Goal: Book appointment/travel/reservation

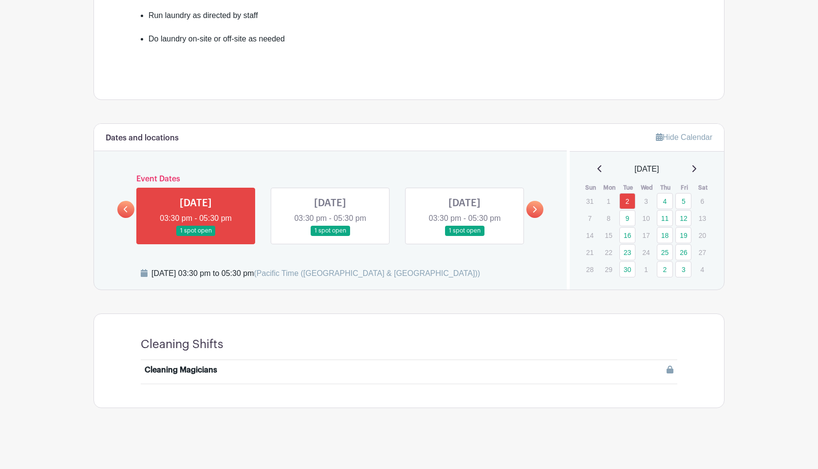
scroll to position [386, 0]
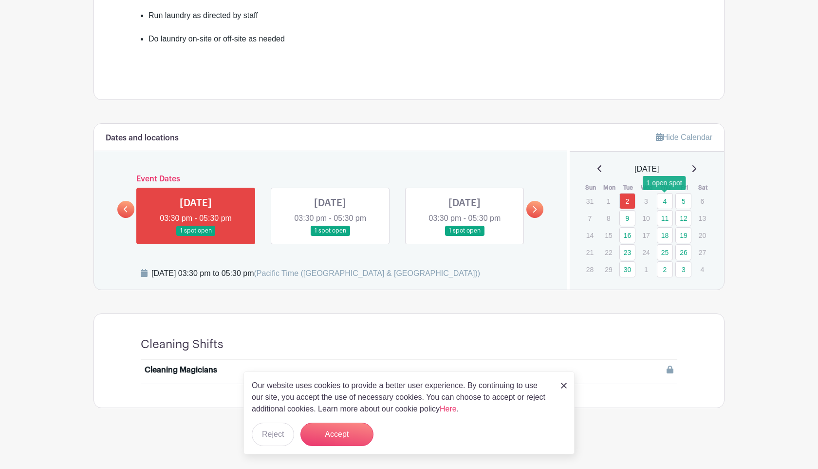
click at [664, 196] on link "4" at bounding box center [665, 201] width 16 height 16
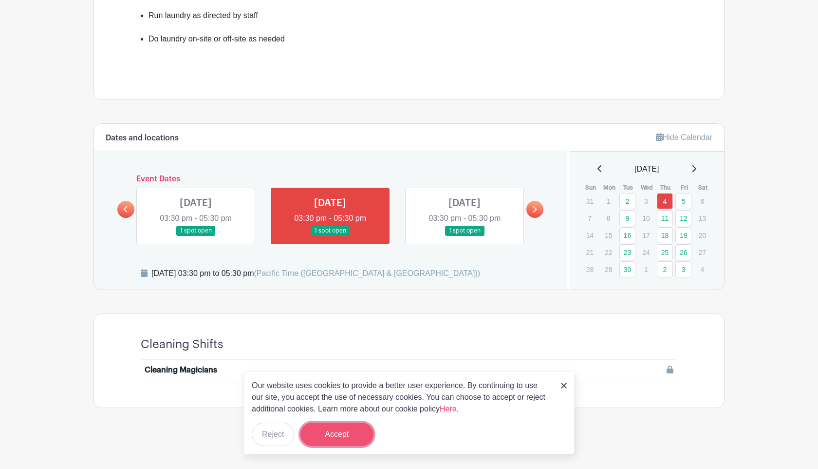
click at [362, 435] on button "Accept" at bounding box center [337, 433] width 73 height 23
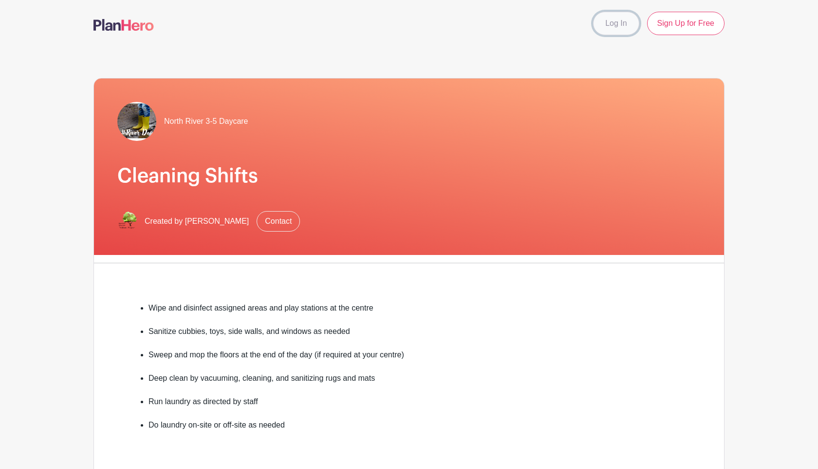
click at [618, 23] on link "Log In" at bounding box center [616, 23] width 46 height 23
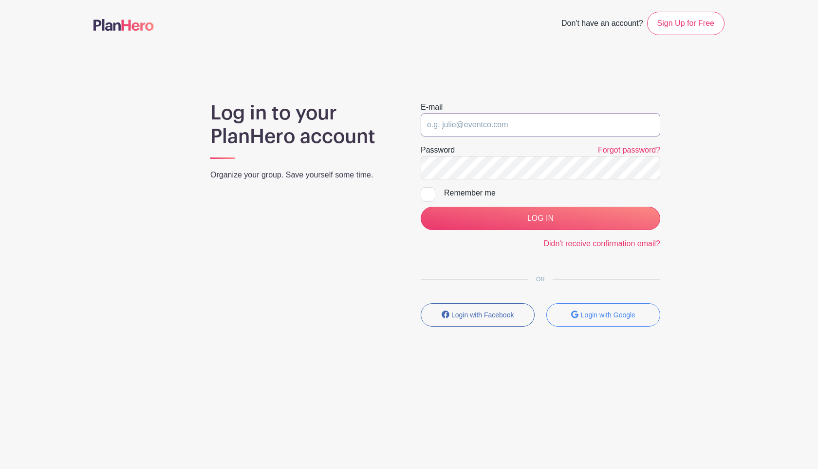
click at [465, 130] on input "email" at bounding box center [541, 124] width 240 height 23
type input "[EMAIL_ADDRESS][DOMAIN_NAME]"
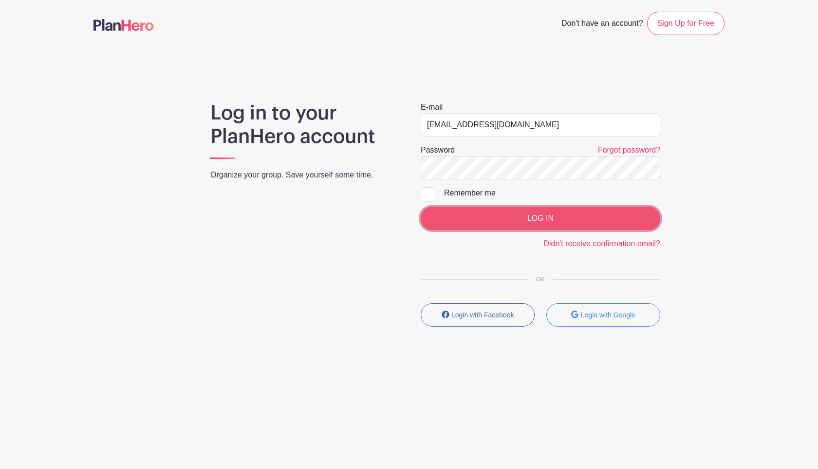
click at [471, 209] on input "LOG IN" at bounding box center [541, 218] width 240 height 23
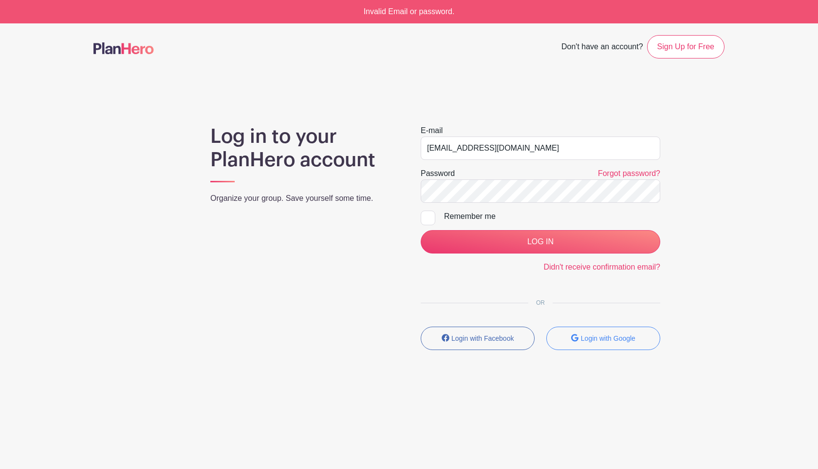
click at [433, 219] on div at bounding box center [428, 217] width 15 height 15
click at [427, 217] on input "Remember me" at bounding box center [424, 213] width 6 height 6
checkbox input "true"
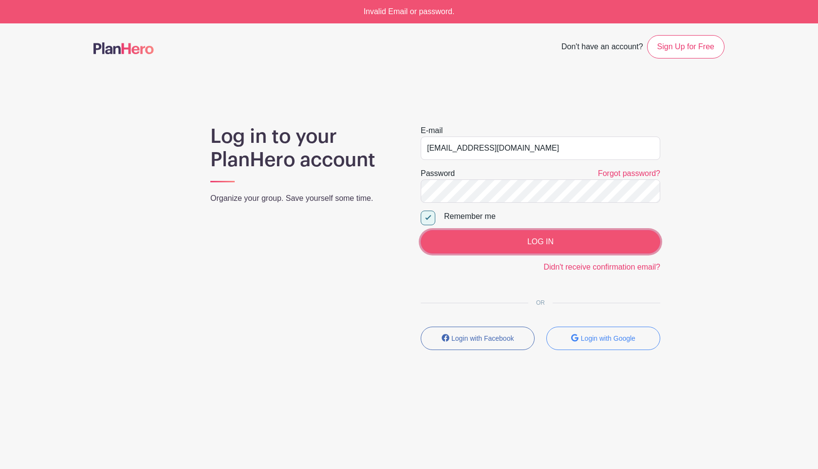
click at [447, 247] on input "LOG IN" at bounding box center [541, 241] width 240 height 23
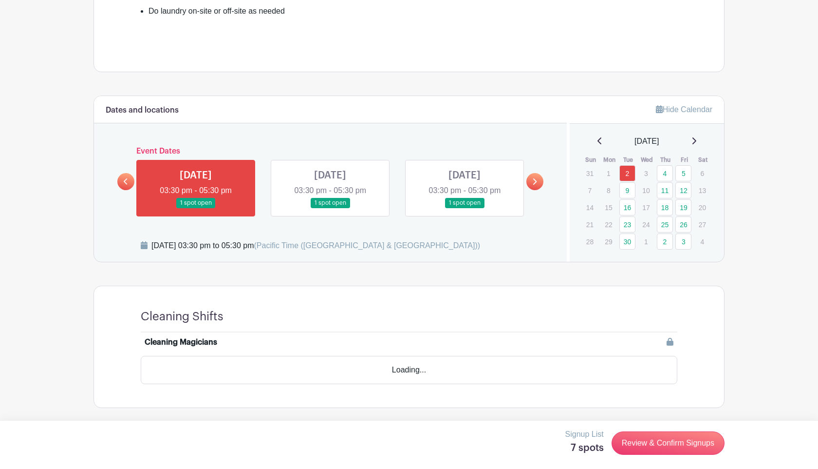
scroll to position [374, 0]
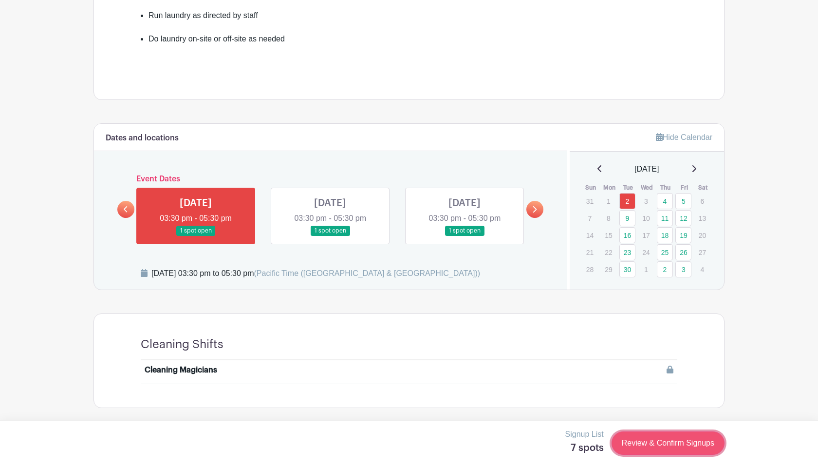
click at [639, 440] on link "Review & Confirm Signups" at bounding box center [668, 442] width 113 height 23
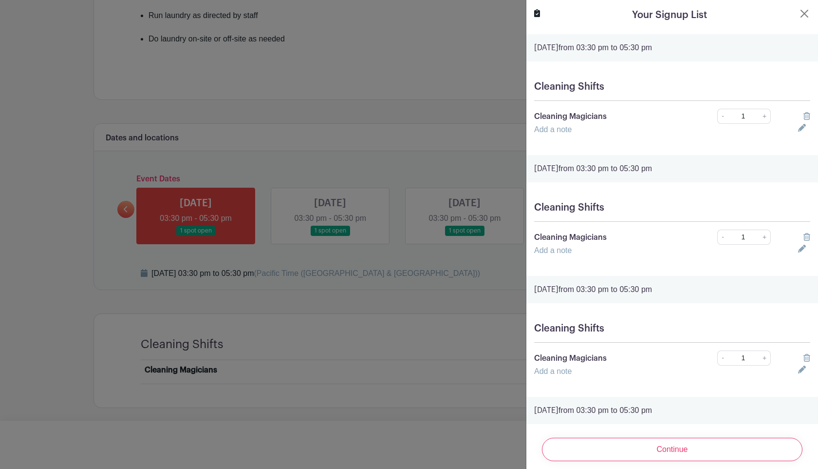
click at [808, 108] on div "Cleaning Shifts Cleaning Magicians - 1 + Add a note" at bounding box center [672, 108] width 292 height 70
click at [808, 111] on div at bounding box center [804, 117] width 24 height 12
click at [808, 113] on icon at bounding box center [807, 116] width 7 height 8
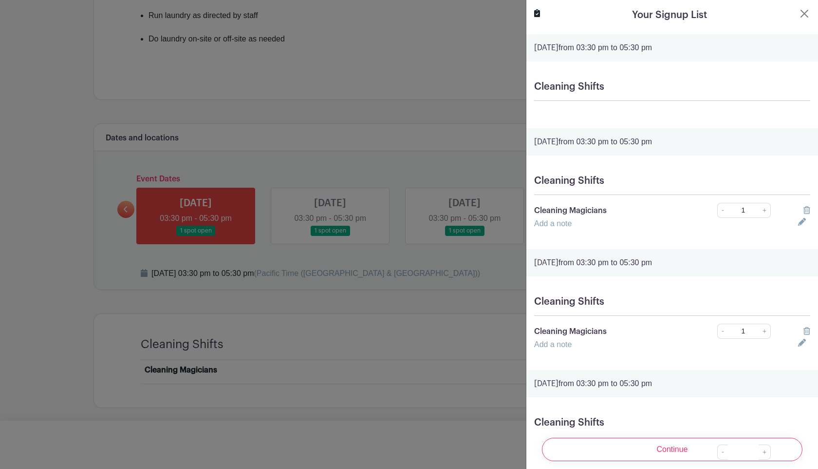
click at [808, 113] on div "Cleaning Shifts" at bounding box center [672, 94] width 292 height 43
click at [807, 213] on icon at bounding box center [807, 210] width 7 height 8
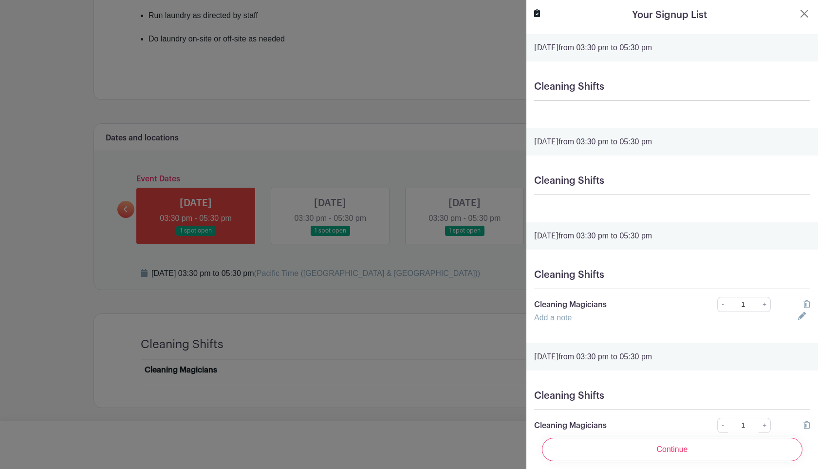
click at [805, 306] on icon at bounding box center [807, 304] width 7 height 8
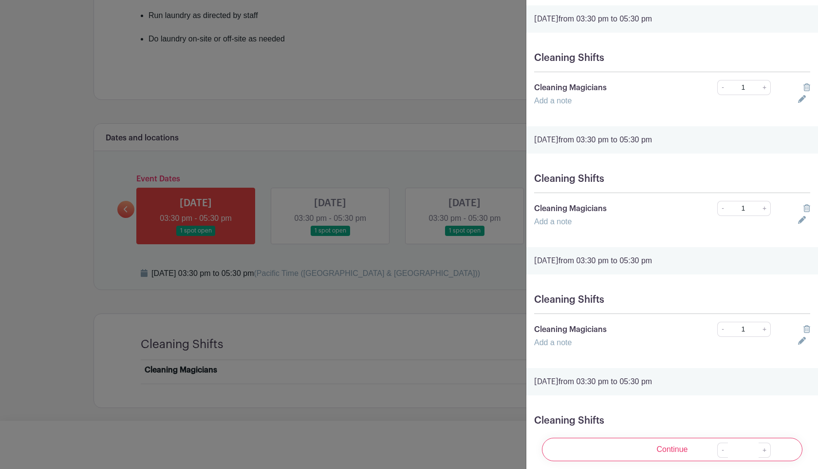
scroll to position [375, 0]
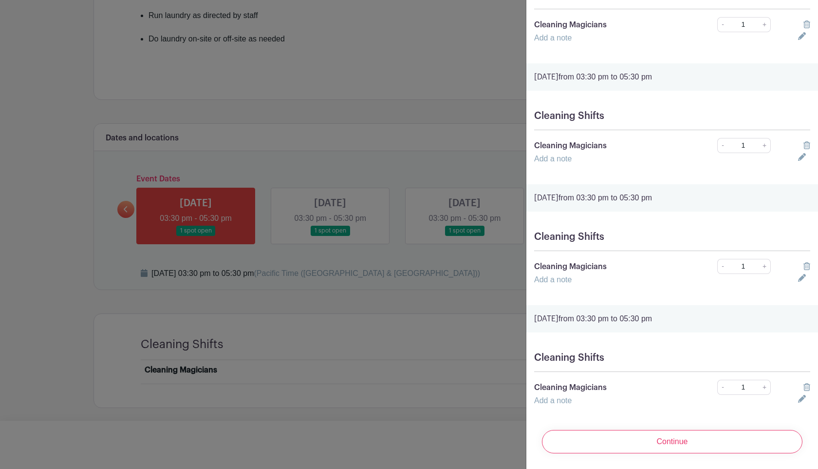
click at [809, 146] on icon at bounding box center [807, 145] width 7 height 8
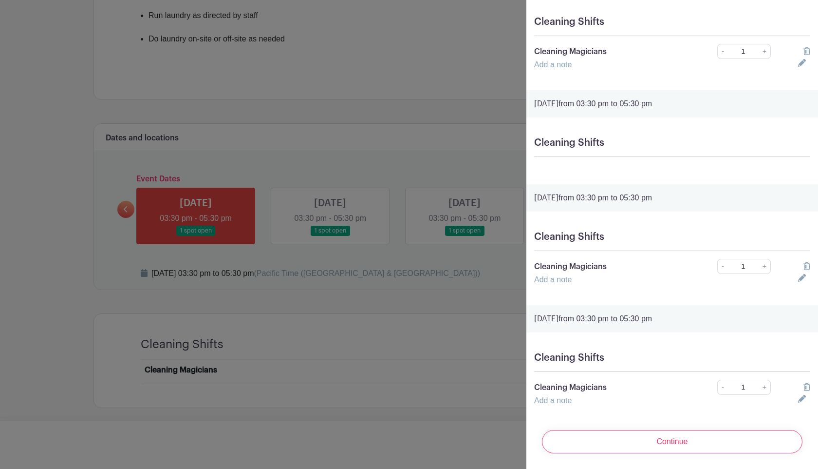
click at [807, 48] on icon at bounding box center [807, 51] width 7 height 8
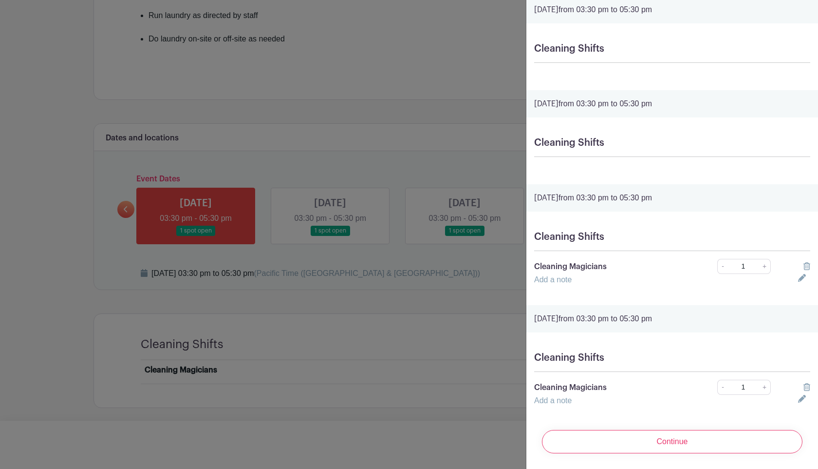
click at [803, 266] on div at bounding box center [804, 267] width 24 height 12
click at [807, 266] on icon at bounding box center [807, 266] width 7 height 8
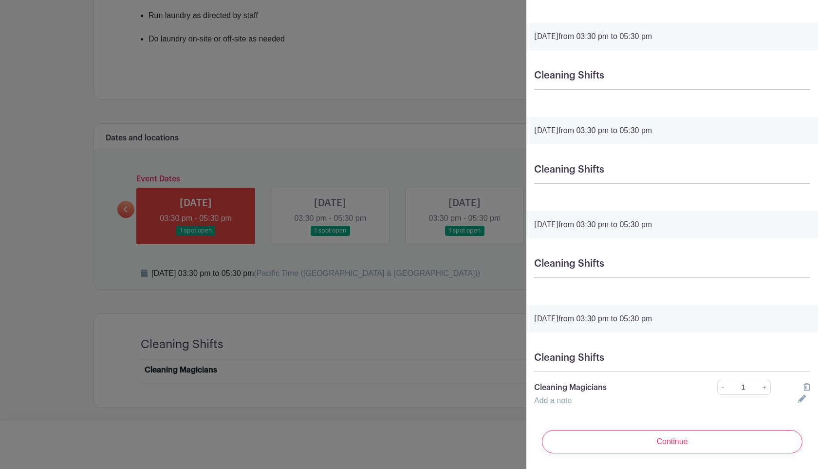
click at [807, 386] on icon at bounding box center [807, 387] width 7 height 8
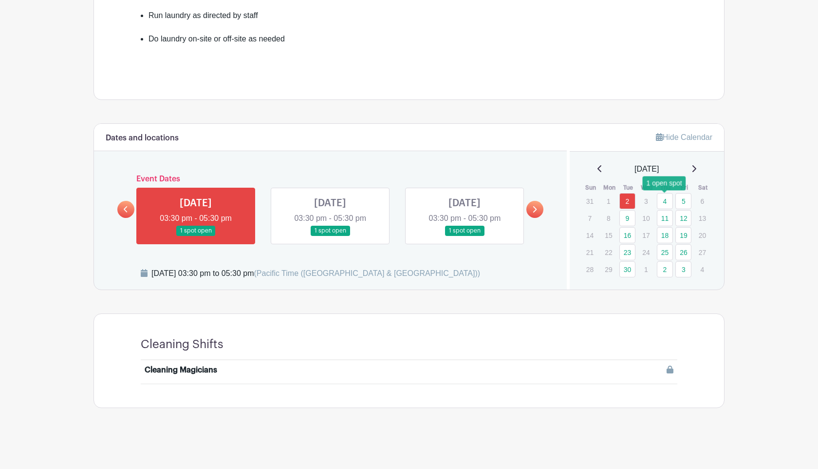
click at [668, 202] on link "4" at bounding box center [665, 201] width 16 height 16
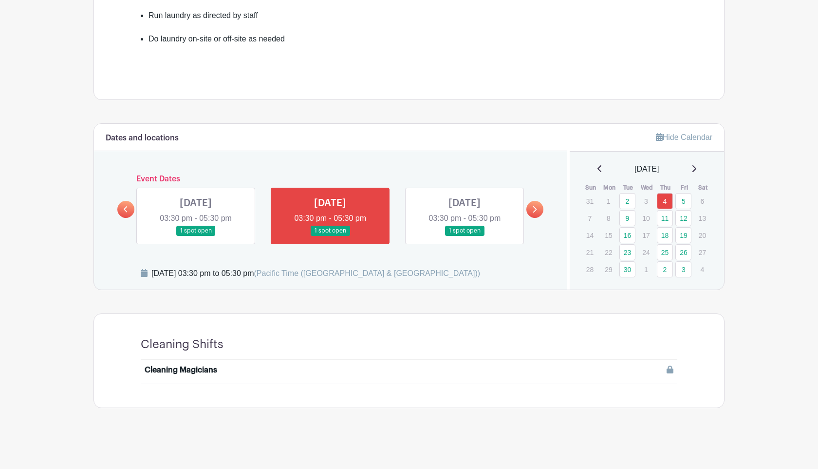
click at [330, 236] on link at bounding box center [330, 236] width 0 height 0
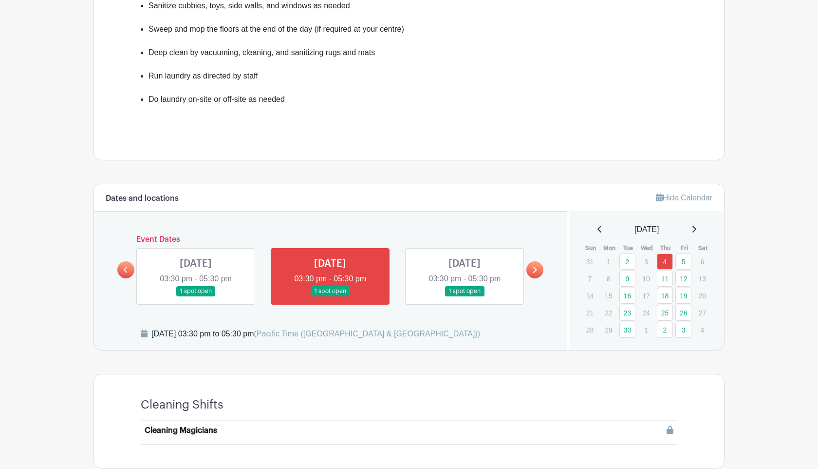
scroll to position [374, 0]
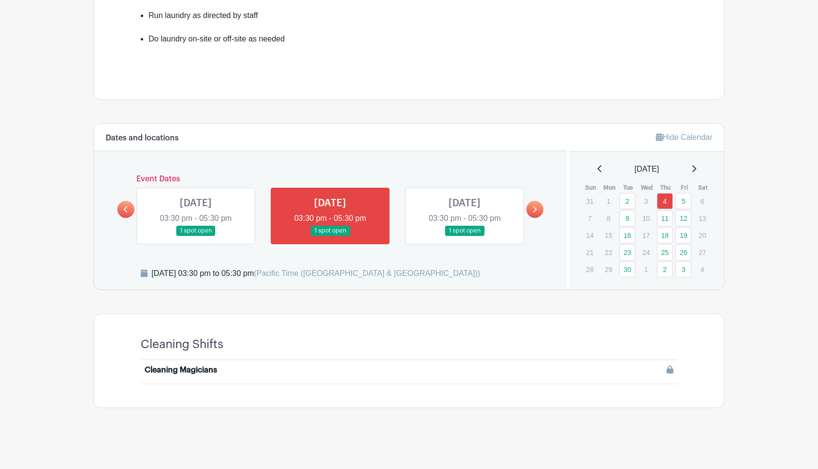
click at [330, 236] on link at bounding box center [330, 236] width 0 height 0
click at [451, 375] on div at bounding box center [475, 370] width 397 height 12
click at [669, 371] on icon at bounding box center [670, 369] width 7 height 8
click at [465, 236] on link at bounding box center [465, 236] width 0 height 0
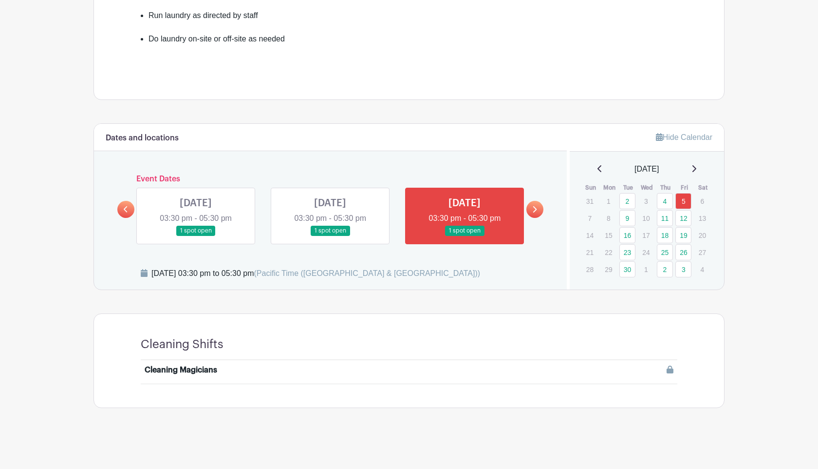
click at [330, 236] on link at bounding box center [330, 236] width 0 height 0
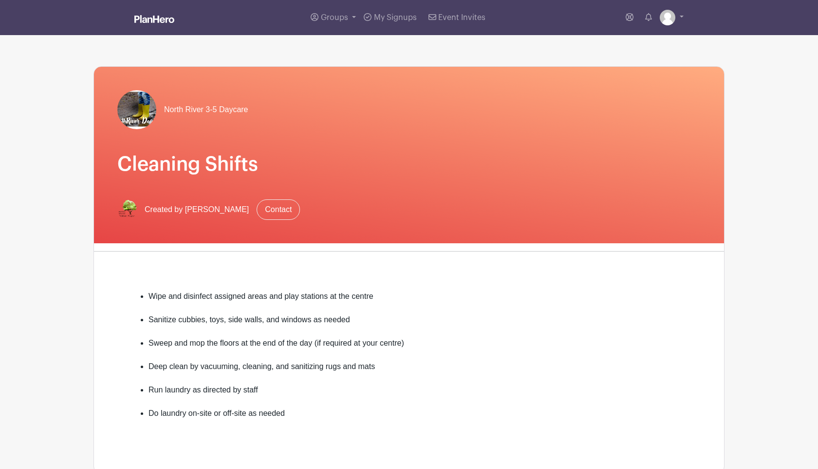
scroll to position [374, 0]
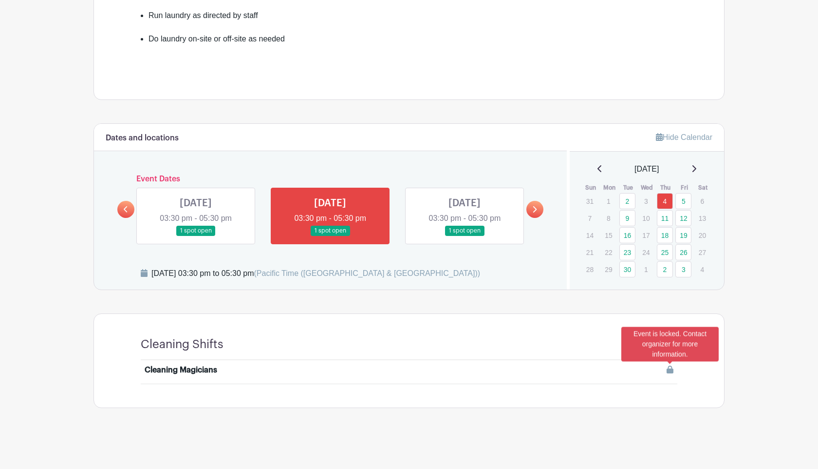
click at [671, 370] on icon at bounding box center [670, 369] width 7 height 8
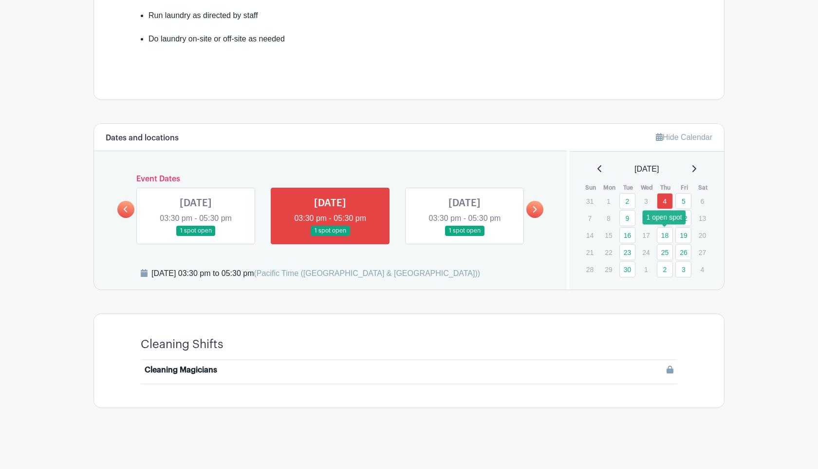
click at [665, 233] on link "18" at bounding box center [665, 235] width 16 height 16
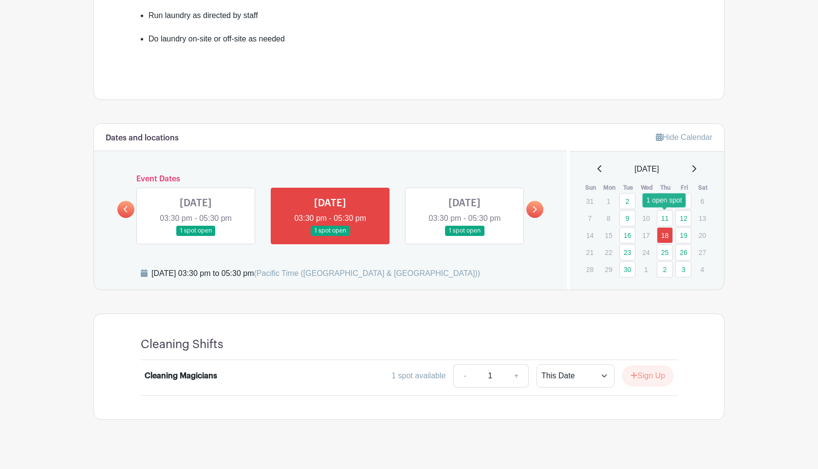
click at [665, 215] on link "11" at bounding box center [665, 218] width 16 height 16
click at [670, 203] on link "4" at bounding box center [665, 201] width 16 height 16
click at [667, 221] on link "11" at bounding box center [665, 218] width 16 height 16
click at [642, 371] on button "Sign Up" at bounding box center [647, 375] width 51 height 20
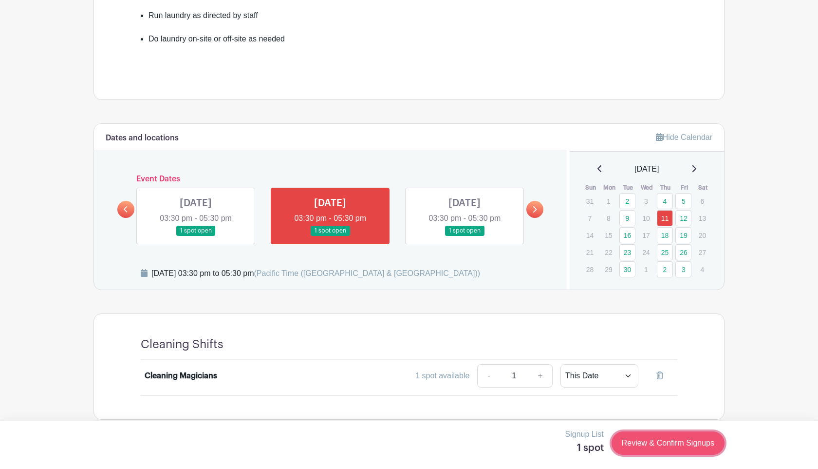
click at [646, 436] on link "Review & Confirm Signups" at bounding box center [668, 442] width 113 height 23
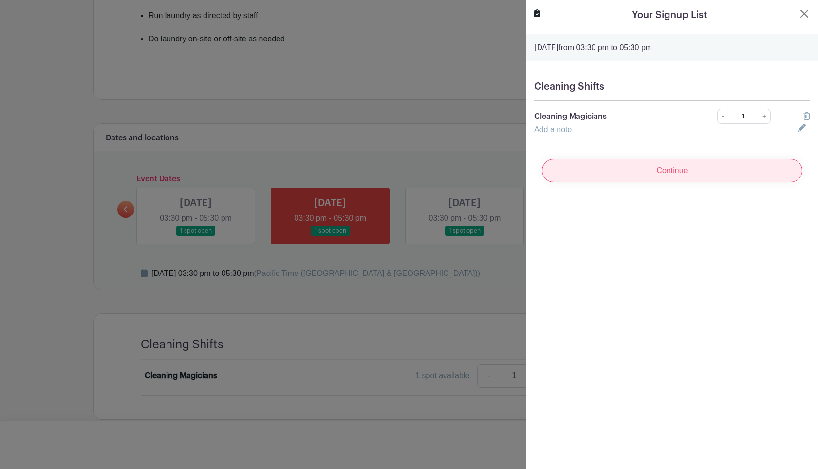
click at [634, 165] on input "Continue" at bounding box center [672, 170] width 261 height 23
click at [632, 167] on input "Continue" at bounding box center [672, 170] width 261 height 23
click at [632, 167] on div "Continue" at bounding box center [672, 170] width 276 height 39
click at [632, 167] on input "Continue" at bounding box center [672, 170] width 261 height 23
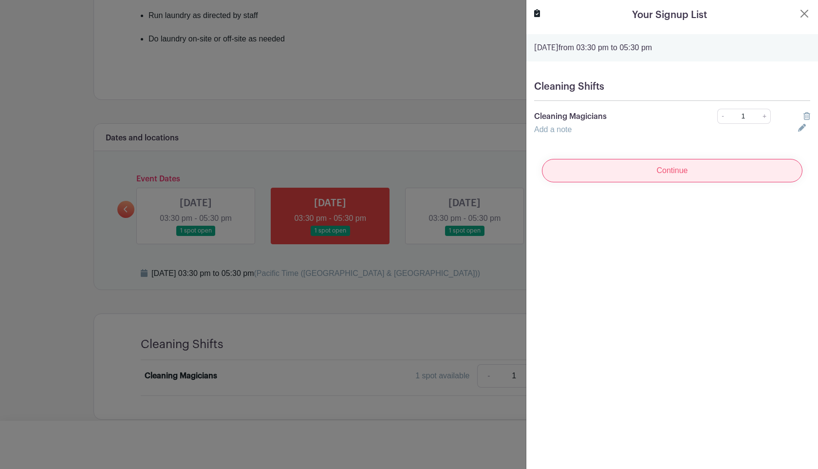
click at [632, 167] on input "Continue" at bounding box center [672, 170] width 261 height 23
click at [632, 167] on div "Continue" at bounding box center [672, 170] width 276 height 39
click at [632, 167] on input "Continue" at bounding box center [672, 170] width 261 height 23
click at [632, 167] on div "Continue" at bounding box center [672, 170] width 276 height 39
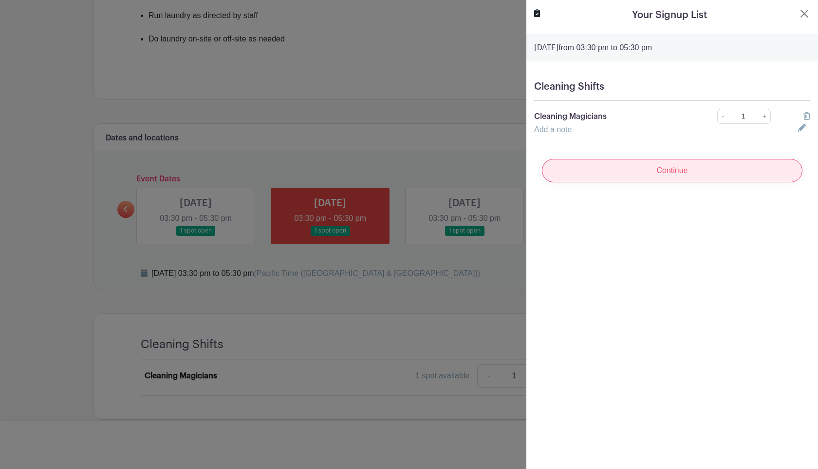
click at [632, 167] on input "Continue" at bounding box center [672, 170] width 261 height 23
click at [632, 167] on div "Continue" at bounding box center [672, 170] width 276 height 39
click at [632, 167] on input "Continue" at bounding box center [672, 170] width 261 height 23
click at [660, 169] on input "Continue" at bounding box center [672, 170] width 261 height 23
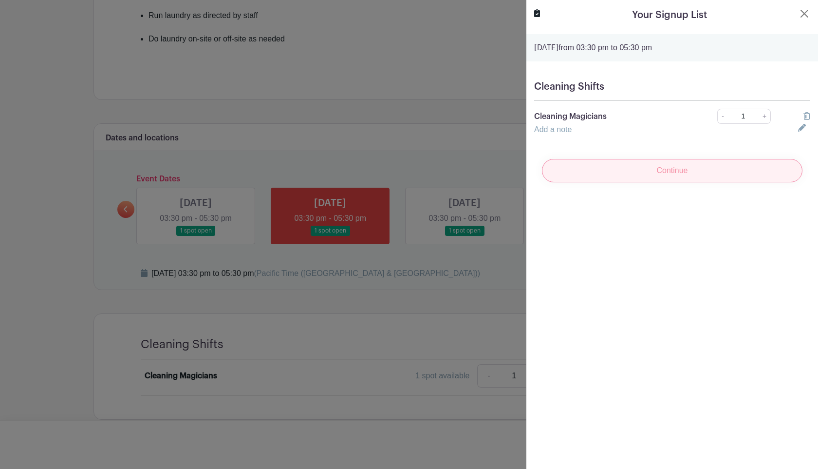
click at [660, 169] on div "Continue" at bounding box center [672, 170] width 276 height 39
click at [660, 169] on input "Continue" at bounding box center [672, 170] width 261 height 23
click at [660, 169] on div "Continue" at bounding box center [672, 170] width 276 height 39
click at [660, 169] on input "Continue" at bounding box center [672, 170] width 261 height 23
click at [660, 169] on div "Continue" at bounding box center [672, 170] width 276 height 39
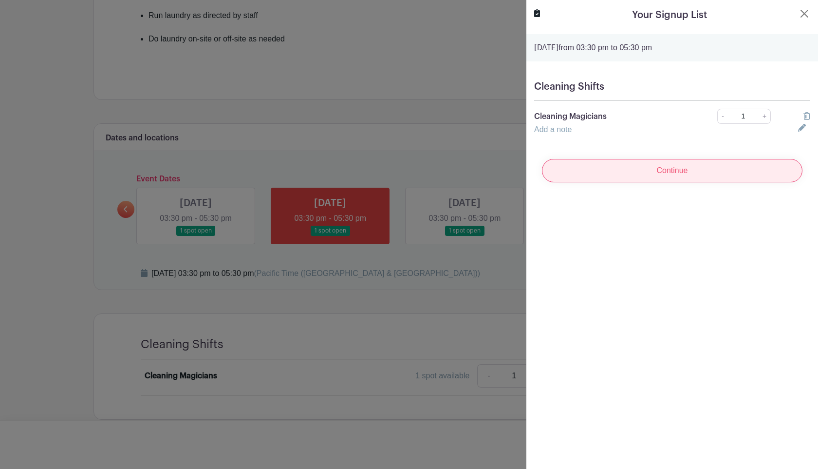
click at [660, 169] on input "Continue" at bounding box center [672, 170] width 261 height 23
click at [660, 169] on div "Continue" at bounding box center [672, 170] width 276 height 39
click at [660, 169] on input "Continue" at bounding box center [672, 170] width 261 height 23
click at [473, 114] on div at bounding box center [409, 234] width 818 height 469
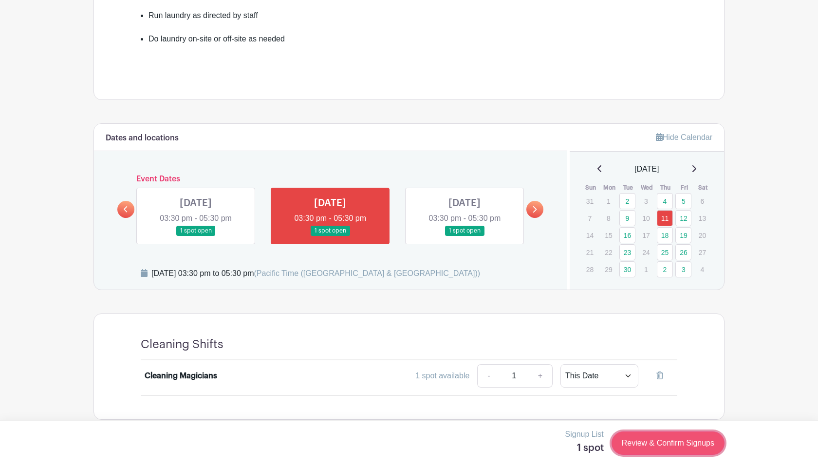
click at [662, 445] on link "Review & Confirm Signups" at bounding box center [668, 442] width 113 height 23
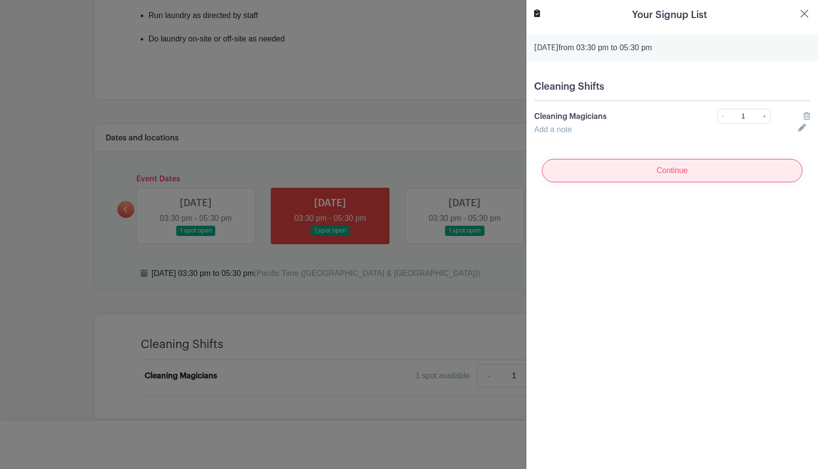
click at [653, 175] on input "Continue" at bounding box center [672, 170] width 261 height 23
click at [810, 12] on turbo-frame "Your Signup List Thursday, September 11, 2025 from 03:30 pm to 05:30 pm Cleanin…" at bounding box center [672, 99] width 292 height 198
click at [804, 14] on button "Close" at bounding box center [805, 14] width 12 height 12
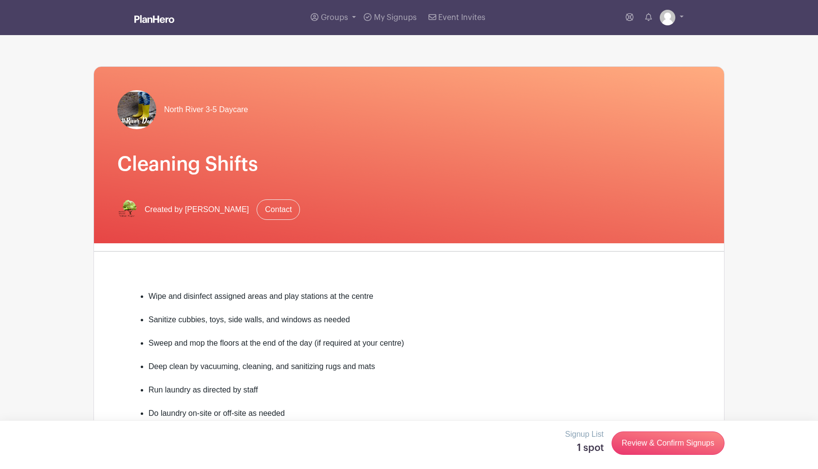
scroll to position [1, 0]
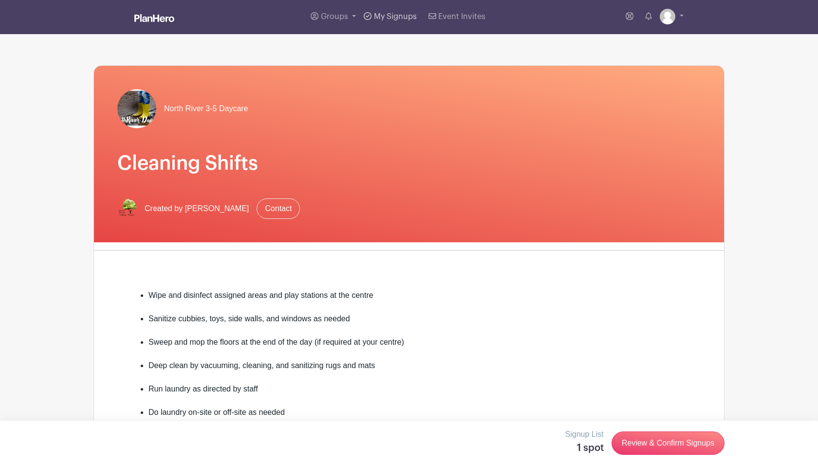
click at [385, 12] on link "My Signups" at bounding box center [390, 16] width 60 height 35
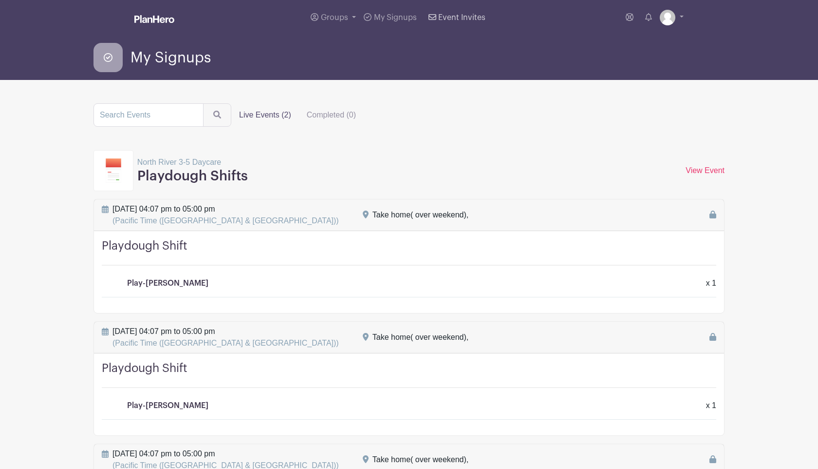
click at [448, 19] on span "Event Invites" at bounding box center [461, 18] width 47 height 8
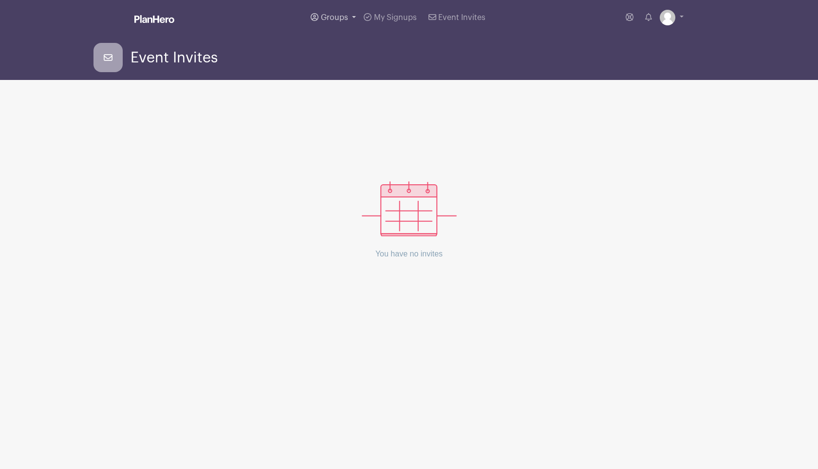
click at [343, 19] on span "Groups" at bounding box center [334, 18] width 27 height 8
click at [348, 49] on span "All Groups" at bounding box center [350, 50] width 38 height 11
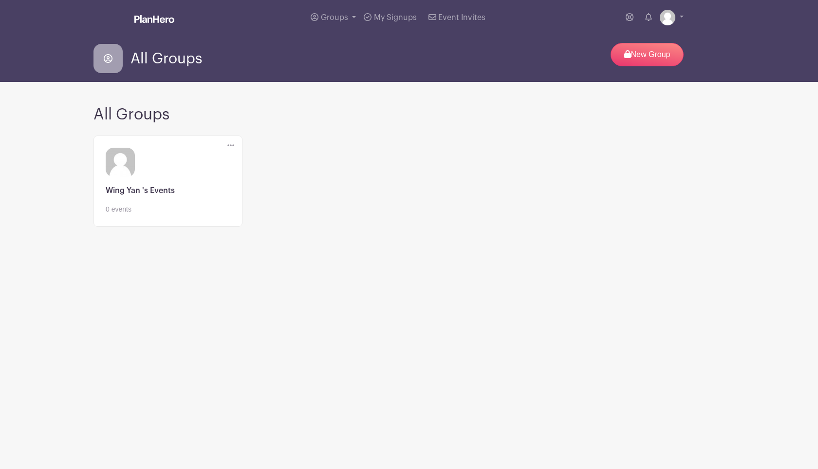
click at [191, 214] on link at bounding box center [168, 214] width 125 height 0
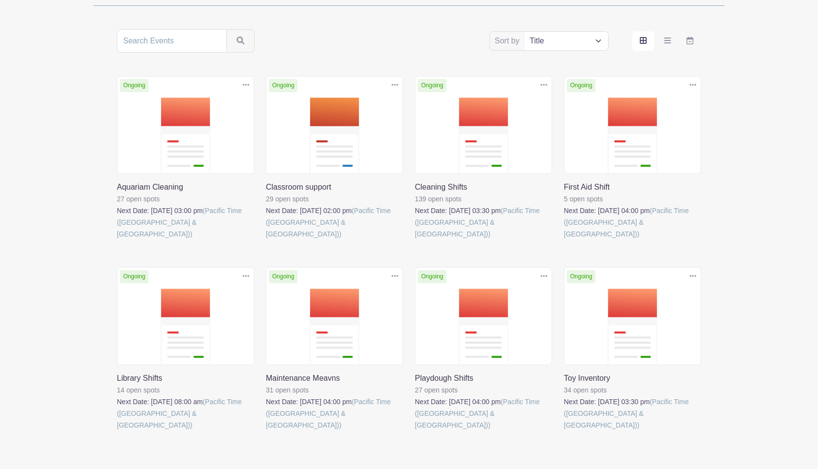
scroll to position [167, 0]
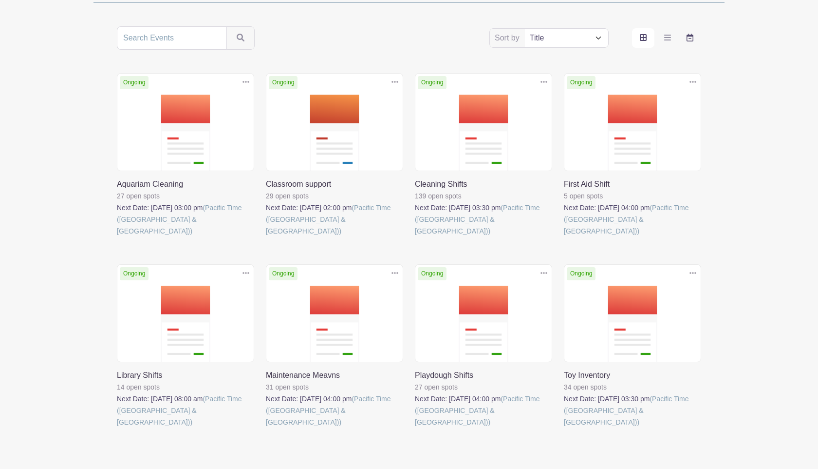
click at [690, 41] on label "order and view" at bounding box center [690, 37] width 22 height 19
click at [0, 0] on input "order and view" at bounding box center [0, 0] width 0 height 0
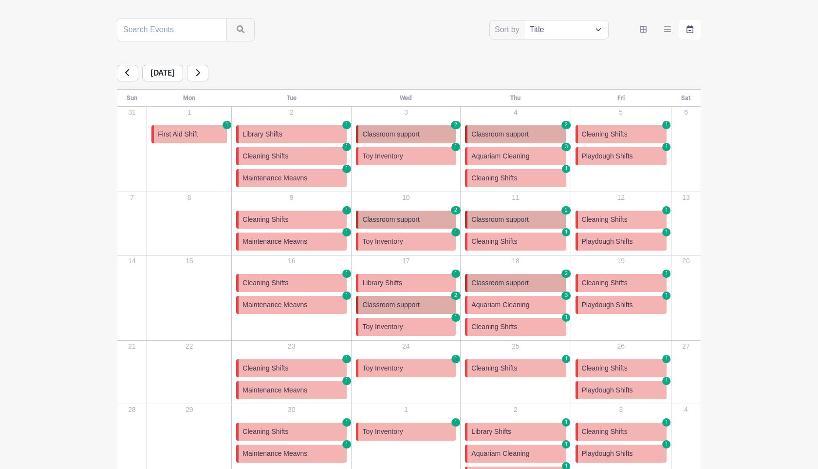
scroll to position [175, 0]
click at [287, 149] on link "Cleaning Shifts 1" at bounding box center [291, 156] width 111 height 18
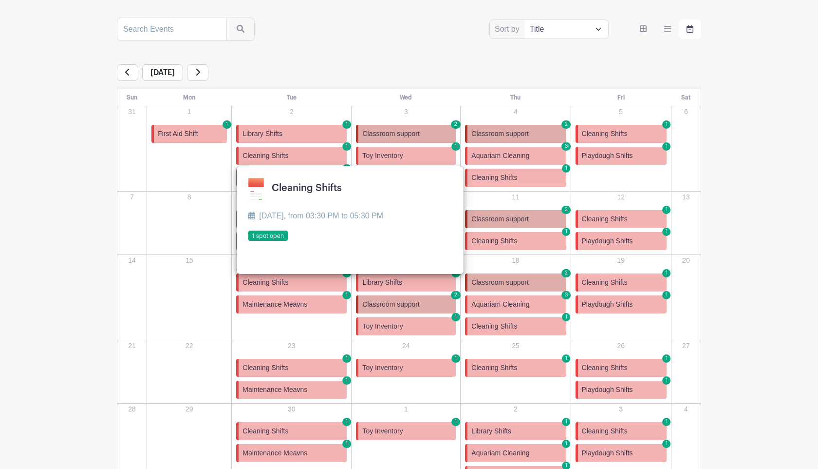
click at [248, 241] on link at bounding box center [248, 241] width 0 height 0
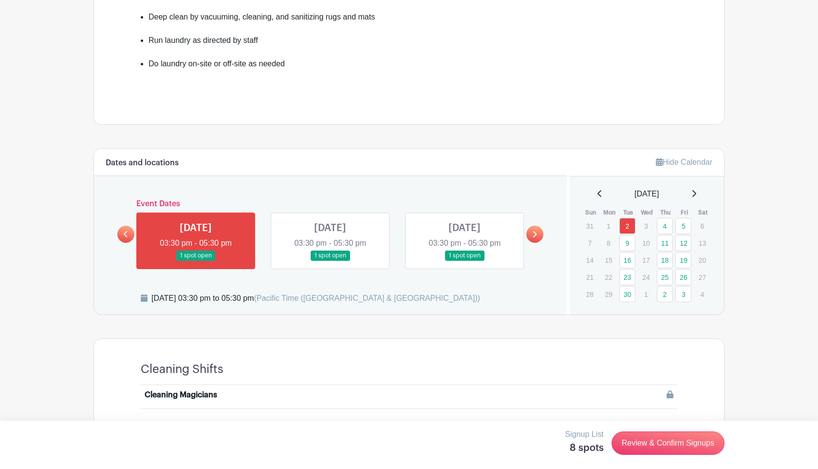
scroll to position [374, 0]
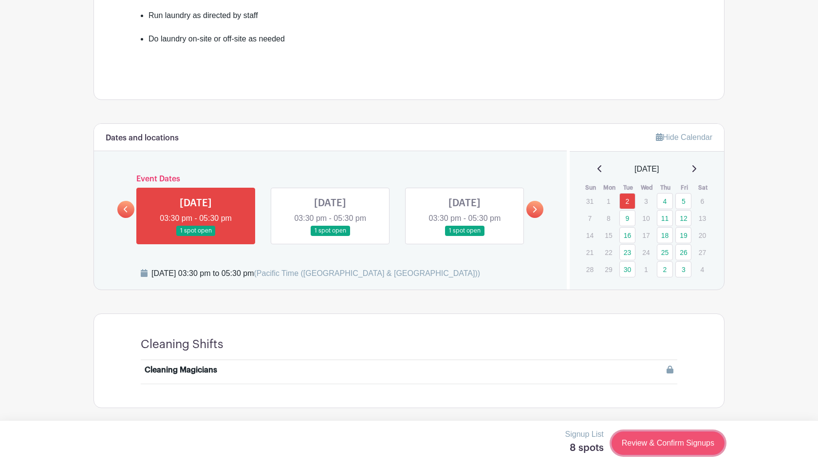
click at [655, 438] on link "Review & Confirm Signups" at bounding box center [668, 442] width 113 height 23
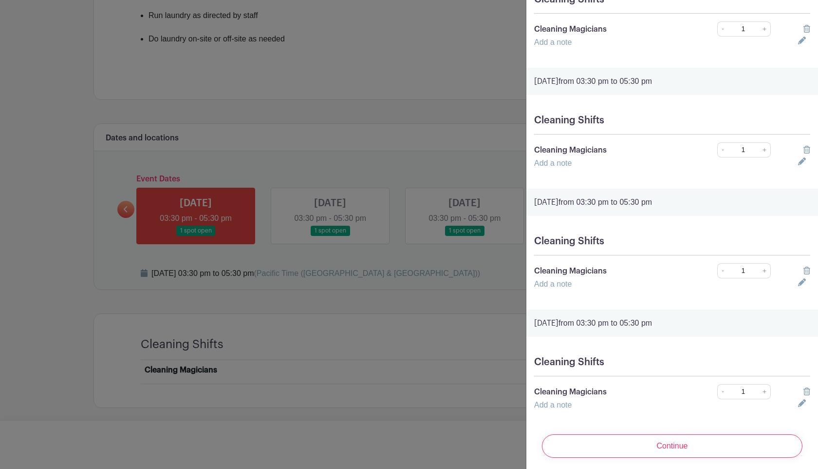
scroll to position [577, 0]
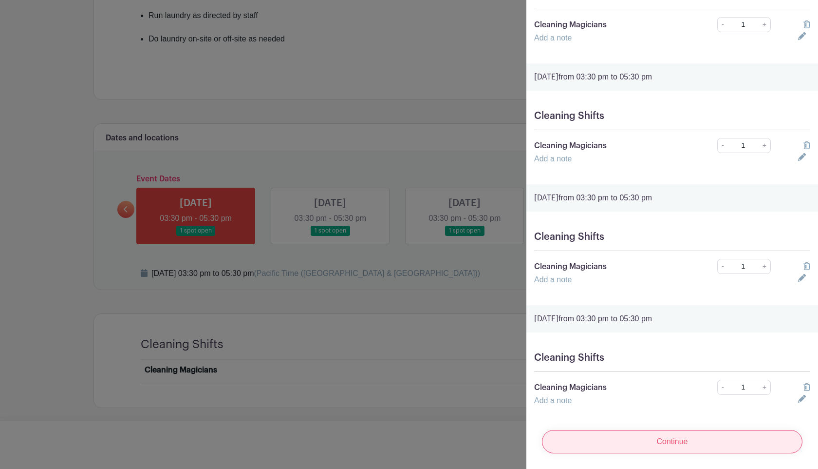
click at [667, 435] on input "Continue" at bounding box center [672, 441] width 261 height 23
click at [669, 441] on input "Continue" at bounding box center [672, 441] width 261 height 23
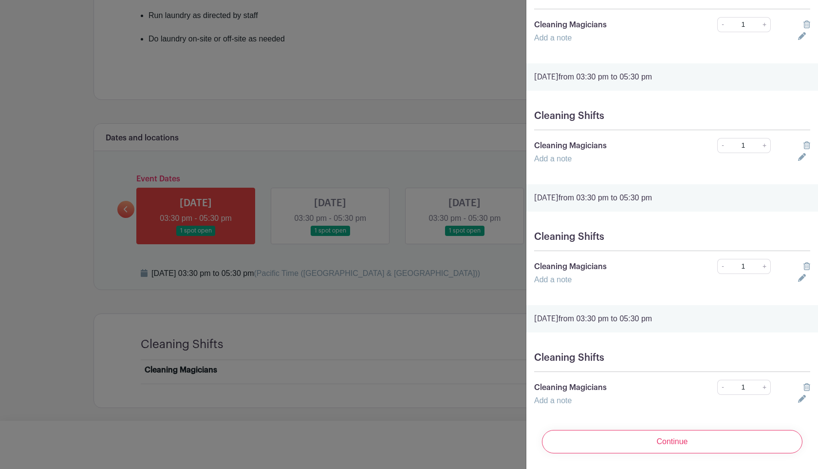
click at [671, 427] on div "Continue" at bounding box center [672, 441] width 276 height 39
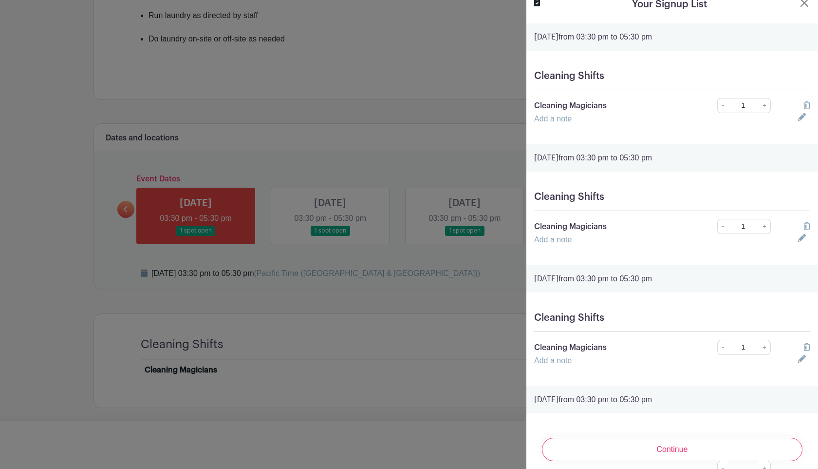
scroll to position [0, 0]
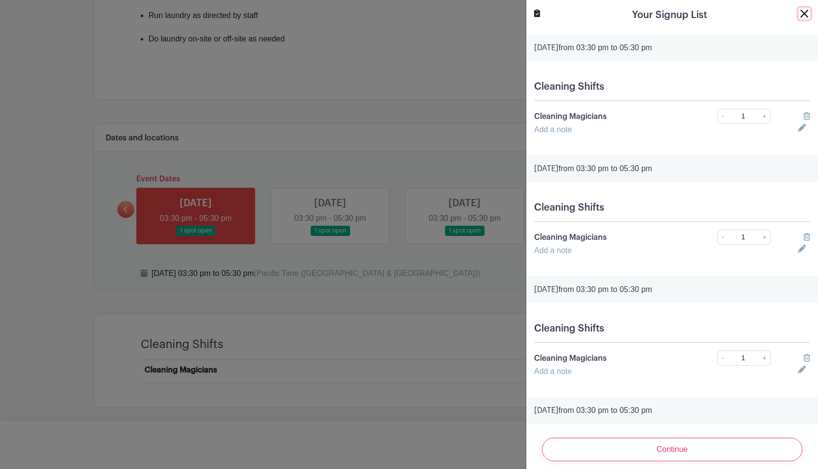
click at [806, 13] on button "Close" at bounding box center [805, 14] width 12 height 12
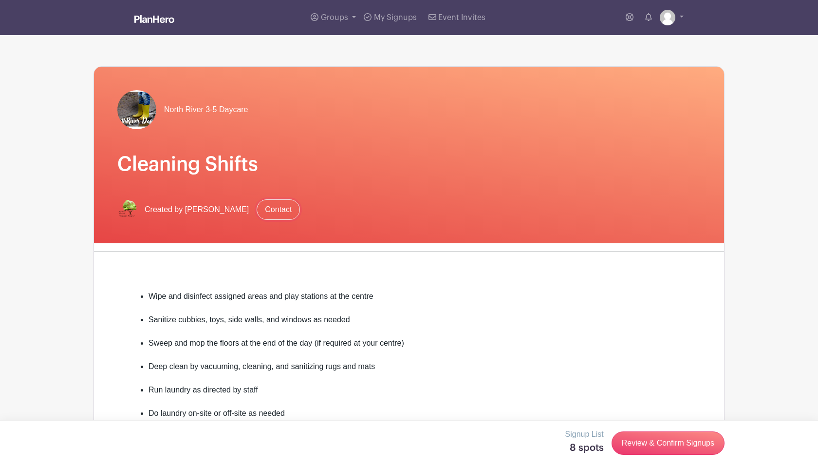
click at [257, 217] on link "Contact" at bounding box center [278, 209] width 43 height 20
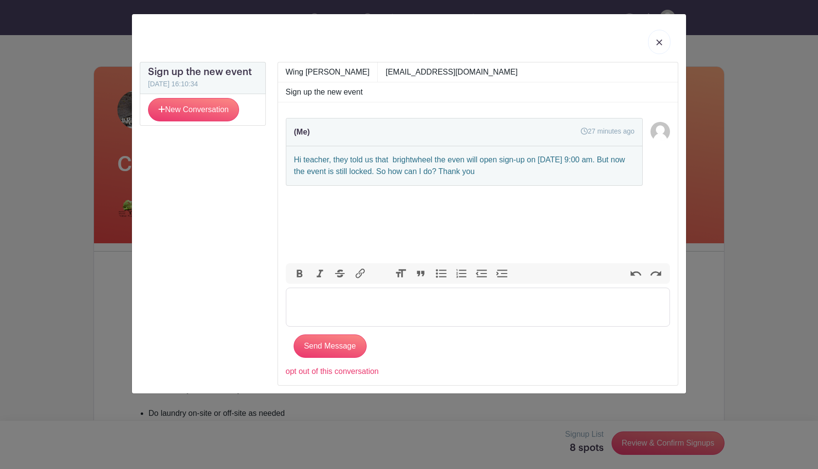
click at [317, 310] on trix-editor at bounding box center [478, 306] width 385 height 39
paste trix-editor "<div>AndI would like to book the cleaning shifts on Thursdays between [DATE] an…"
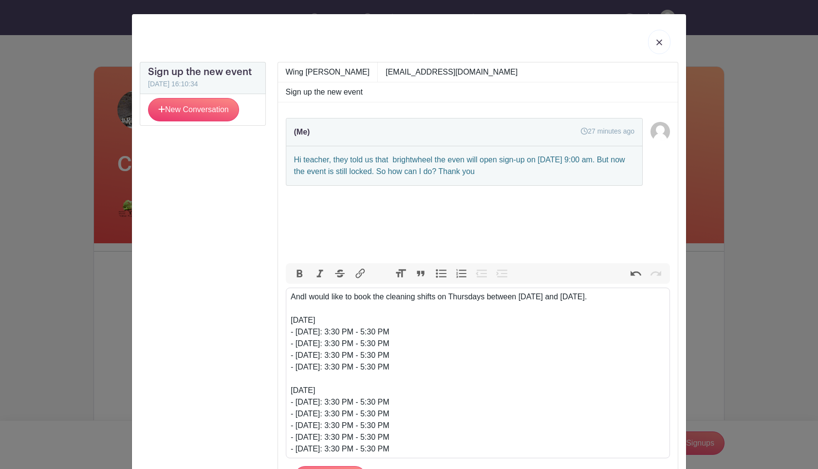
click at [305, 294] on div "AndI would like to book the cleaning shifts on Thursdays between [DATE] and [DA…" at bounding box center [478, 297] width 374 height 12
click at [643, 300] on div "And I would like to book the cleaning shifts on Thursdays between [DATE] and [D…" at bounding box center [478, 297] width 374 height 12
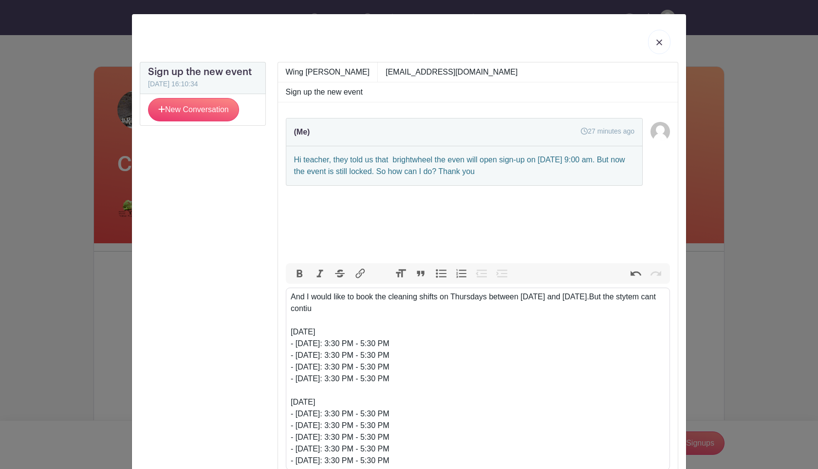
click at [305, 313] on div "And I would like to book the cleaning shifts on Thursdays between [DATE] and [D…" at bounding box center [478, 302] width 374 height 23
click at [309, 308] on div "And I would like to book the cleaning shifts on Thursdays between [DATE] and [D…" at bounding box center [478, 302] width 374 height 23
click at [300, 309] on div "And I would like to book the cleaning shifts on Thursdays between [DATE] and [D…" at bounding box center [478, 302] width 374 height 23
click at [327, 308] on div "And I would like to book the cleaning shifts on Thursdays between [DATE] and [D…" at bounding box center [478, 302] width 374 height 23
click at [331, 308] on div "And I would like to book the cleaning shifts on Thursdays between [DATE] and [D…" at bounding box center [478, 302] width 374 height 23
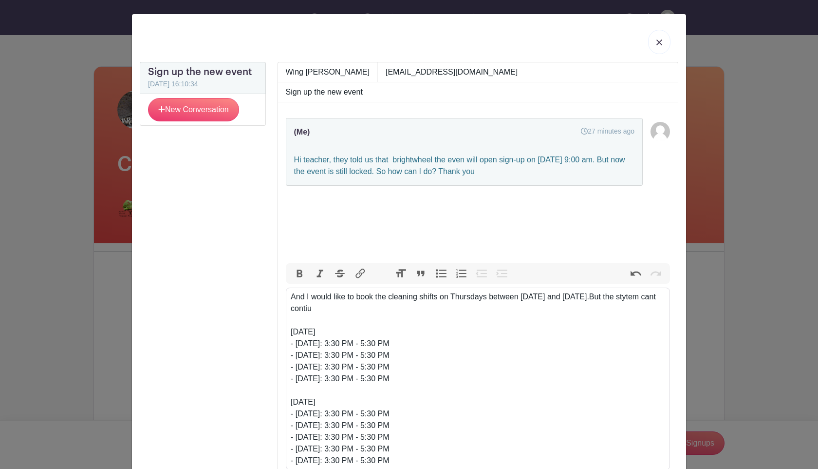
click at [328, 311] on div "And I would like to book the cleaning shifts on Thursdays between [DATE] and [D…" at bounding box center [478, 302] width 374 height 23
click at [344, 311] on div "And I would like to book the cleaning shifts on Thursdays between [DATE] and [D…" at bounding box center [478, 302] width 374 height 23
click at [370, 309] on div "And I would like to book the cleaning shifts on Thursdays between [DATE] and [D…" at bounding box center [478, 302] width 374 height 23
click at [636, 298] on div "And I would like to book the cleaning shifts on Thursdays between [DATE] and [D…" at bounding box center [478, 302] width 374 height 23
click at [300, 303] on div "And I would like to book the cleaning shifts on Thursdays between [DATE] and [D…" at bounding box center [478, 302] width 374 height 23
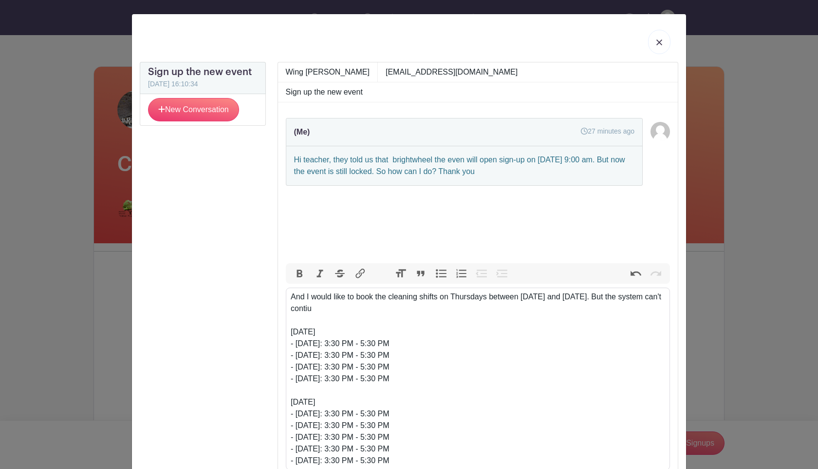
click at [355, 309] on div "And I would like to book the cleaning shifts on Thursdays between [DATE] and [D…" at bounding box center [478, 302] width 374 height 23
type trix-editor "<div>And I would like to book the cleaning shifts on Thursdays between [DATE] a…"
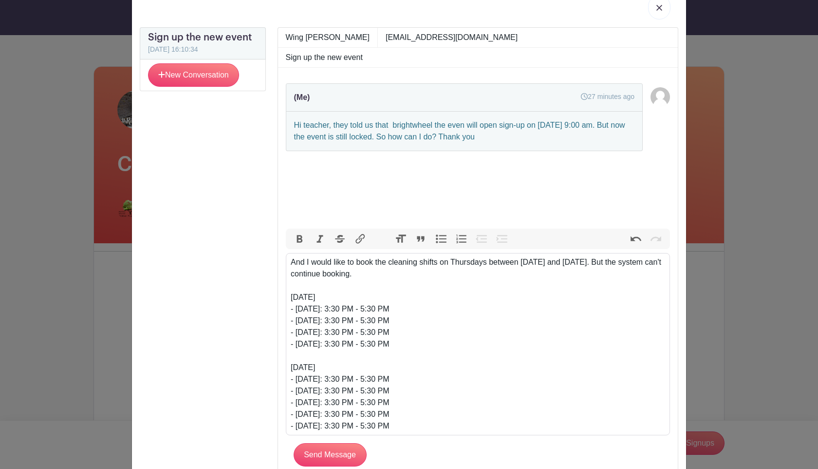
scroll to position [82, 0]
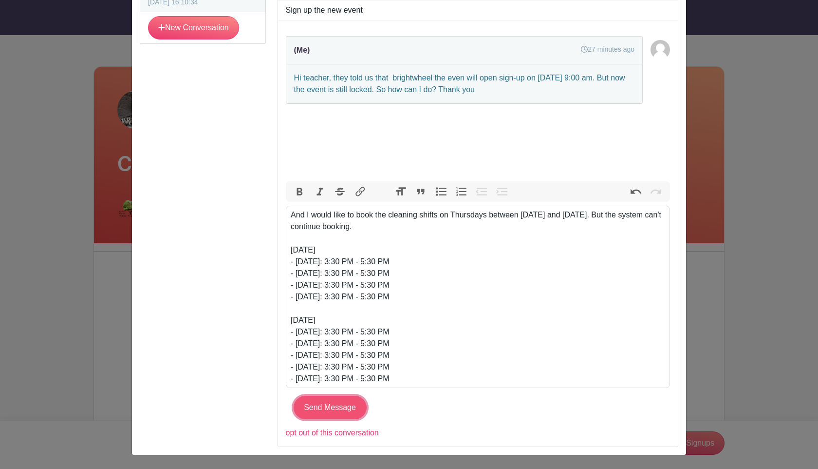
click at [346, 412] on input "Send Message" at bounding box center [330, 406] width 73 height 23
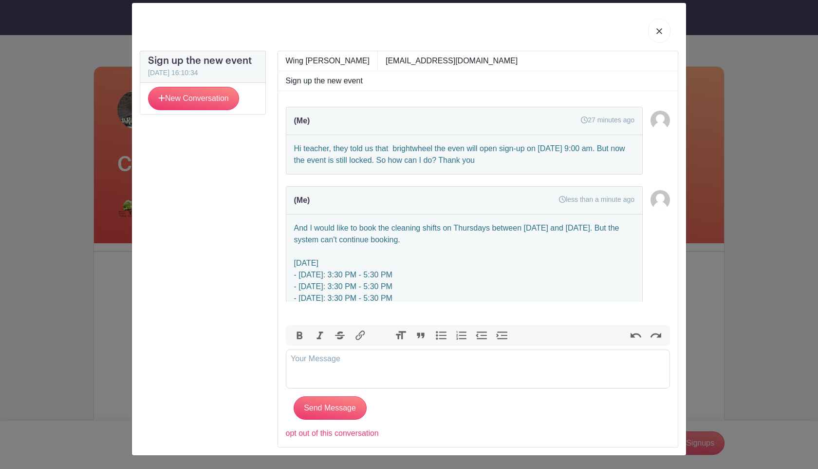
click at [662, 41] on link at bounding box center [659, 31] width 22 height 24
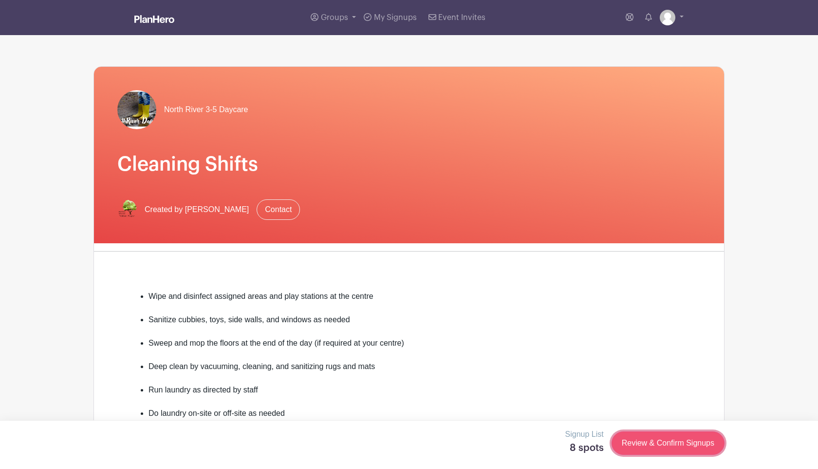
click at [636, 443] on link "Review & Confirm Signups" at bounding box center [668, 442] width 113 height 23
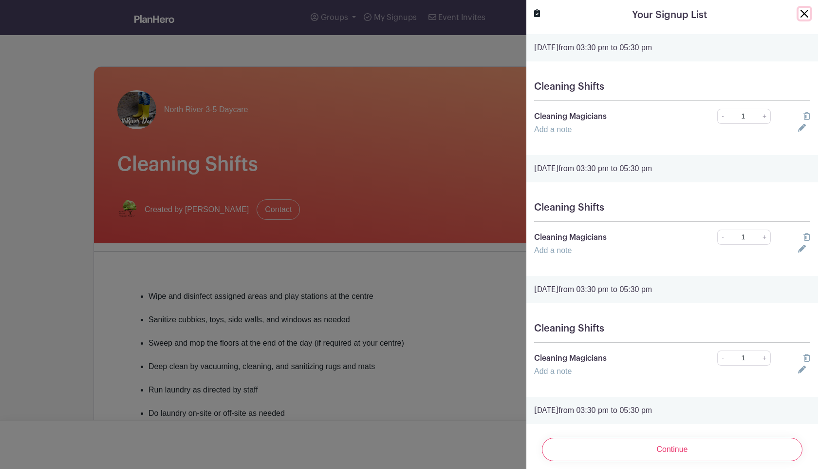
click at [805, 9] on button "Close" at bounding box center [805, 14] width 12 height 12
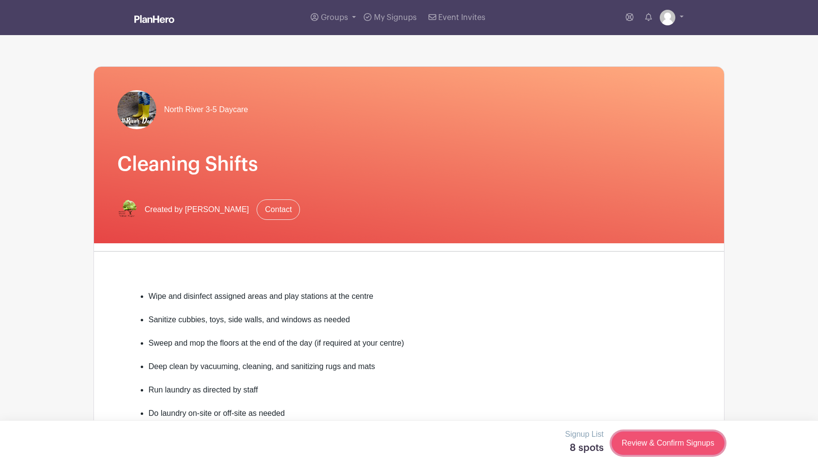
click at [635, 440] on link "Review & Confirm Signups" at bounding box center [668, 442] width 113 height 23
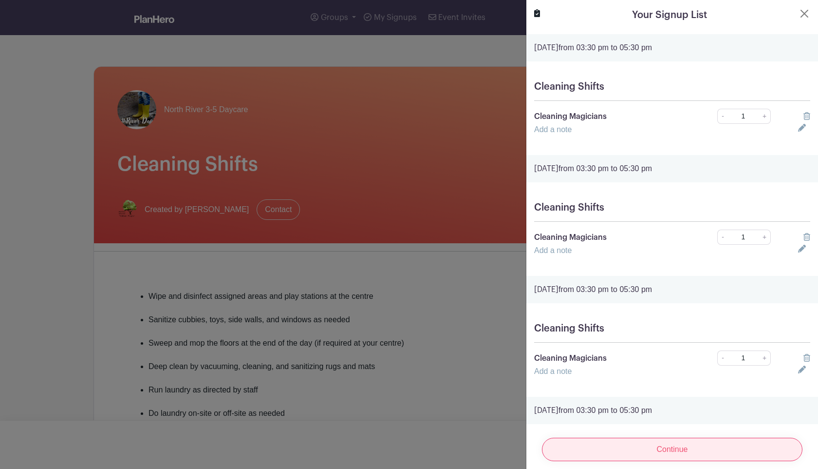
click at [648, 445] on input "Continue" at bounding box center [672, 448] width 261 height 23
click at [648, 447] on input "Continue" at bounding box center [672, 448] width 261 height 23
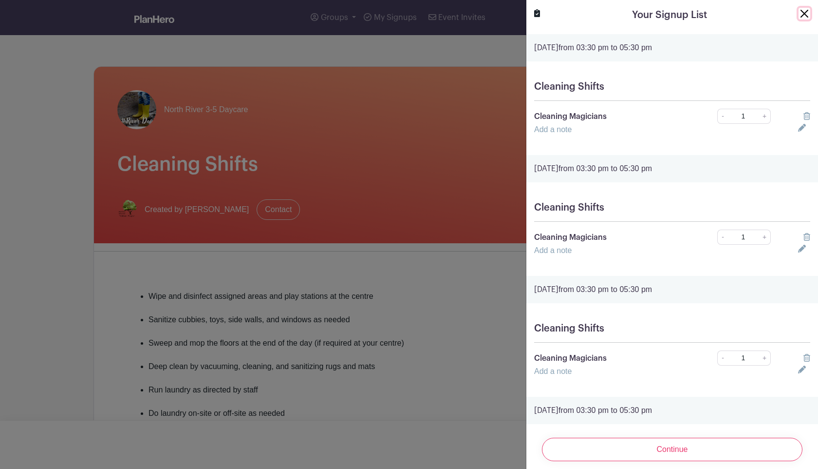
click at [805, 15] on button "Close" at bounding box center [805, 14] width 12 height 12
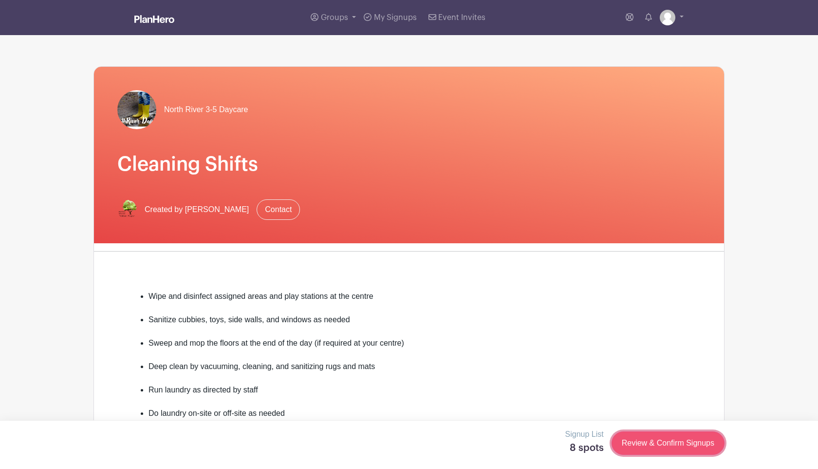
click at [681, 453] on link "Review & Confirm Signups" at bounding box center [668, 442] width 113 height 23
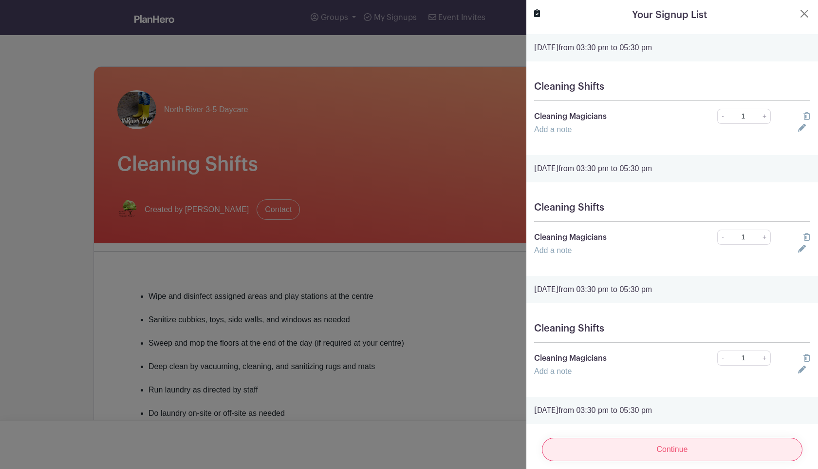
click at [679, 448] on input "Continue" at bounding box center [672, 448] width 261 height 23
click at [679, 449] on input "Continue" at bounding box center [672, 448] width 261 height 23
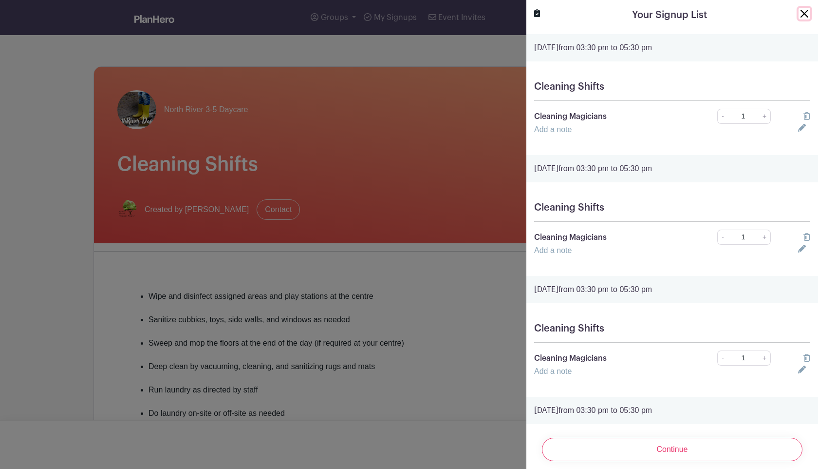
click at [804, 16] on button "Close" at bounding box center [805, 14] width 12 height 12
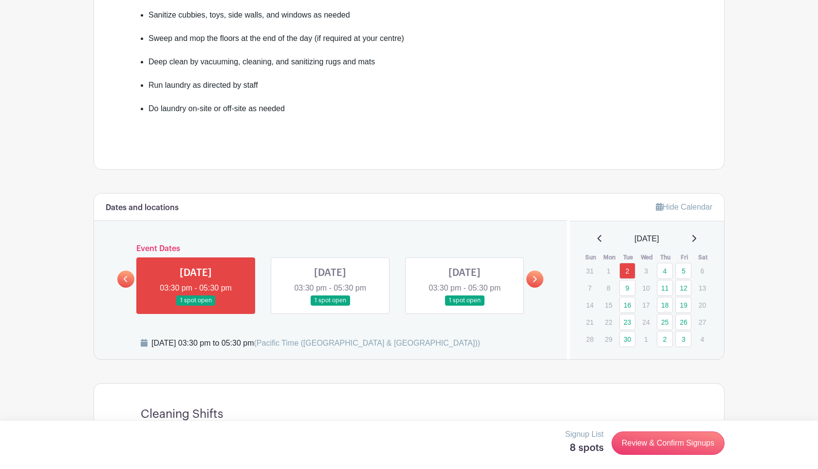
scroll to position [374, 0]
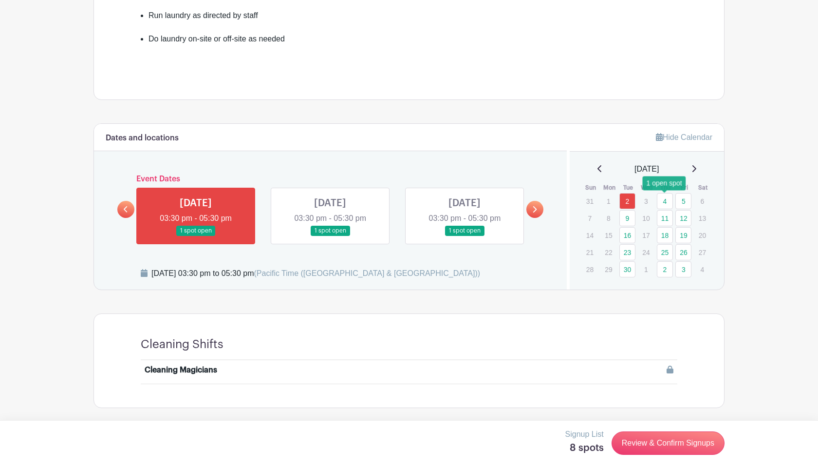
click at [664, 204] on link "4" at bounding box center [665, 201] width 16 height 16
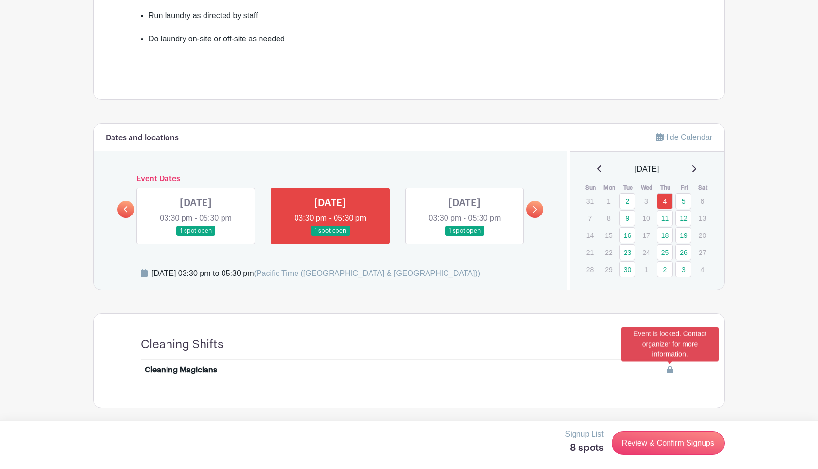
click at [670, 373] on icon at bounding box center [670, 369] width 7 height 8
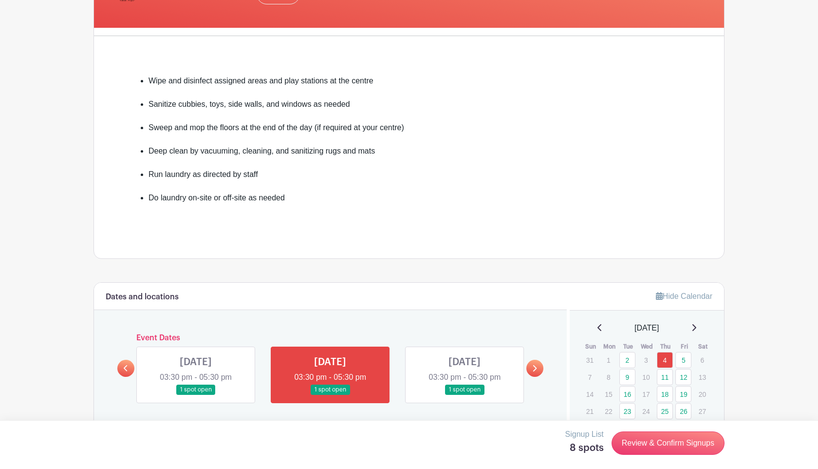
scroll to position [374, 0]
